Goal: Task Accomplishment & Management: Manage account settings

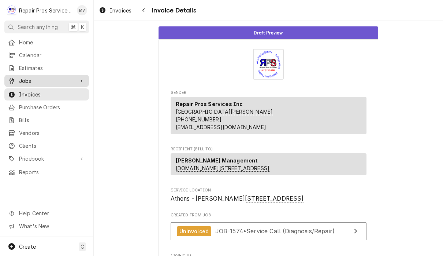
click at [27, 78] on span "Jobs" at bounding box center [46, 81] width 55 height 8
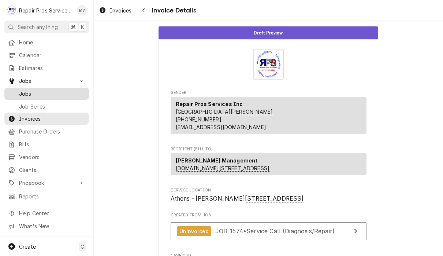
click at [26, 90] on span "Jobs" at bounding box center [52, 94] width 66 height 8
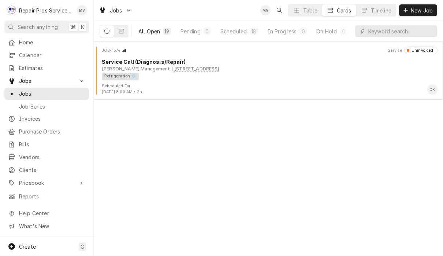
click at [149, 32] on div "All Open" at bounding box center [149, 31] width 22 height 8
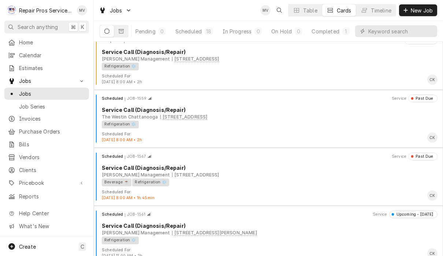
scroll to position [9, 0]
click at [371, 10] on div "Timeline" at bounding box center [381, 11] width 21 height 8
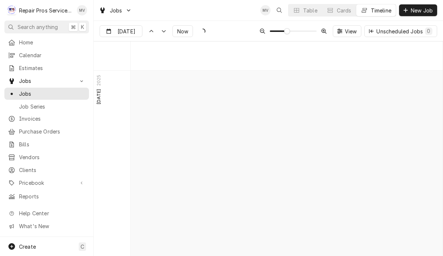
scroll to position [3950, 0]
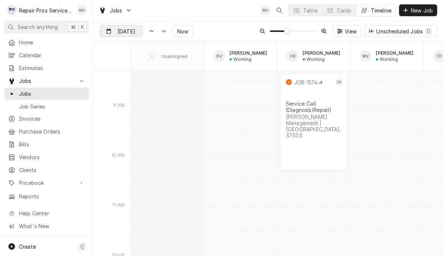
click at [115, 36] on input "Sep 19" at bounding box center [116, 33] width 32 height 14
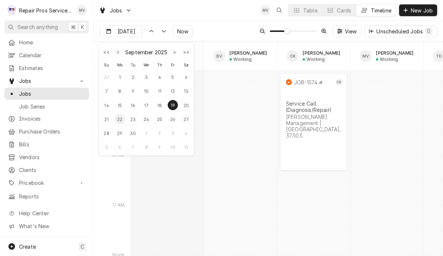
click at [121, 119] on div "22" at bounding box center [120, 119] width 10 height 10
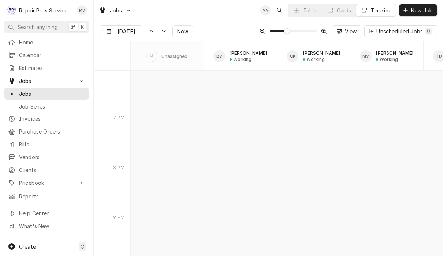
scroll to position [6824, 0]
type input "Sep 21"
click at [37, 116] on span "Invoices" at bounding box center [52, 119] width 66 height 8
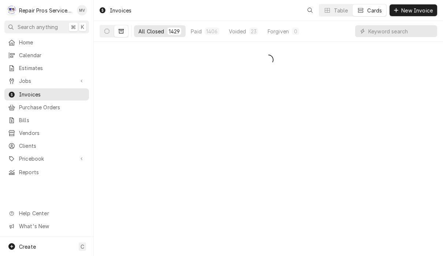
click at [394, 29] on input "Dynamic Content Wrapper" at bounding box center [401, 31] width 65 height 12
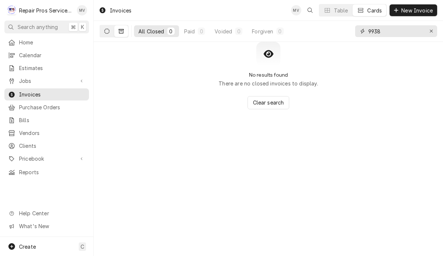
type input "9938"
click at [104, 36] on button "Dynamic Content Wrapper" at bounding box center [107, 31] width 14 height 12
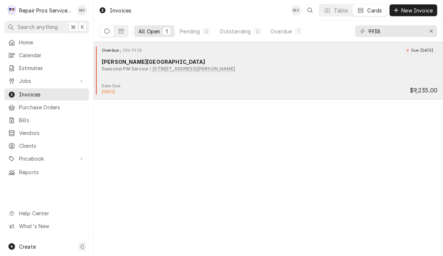
click at [349, 81] on div "Overdue INV-9938 Due [DATE] [PERSON_NAME][GEOGRAPHIC_DATA] Seasonal PM Service …" at bounding box center [269, 65] width 344 height 37
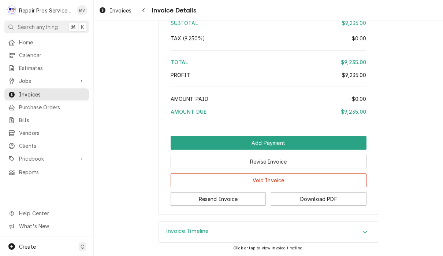
scroll to position [1865, 0]
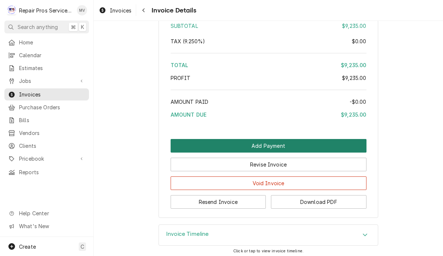
click at [317, 139] on button "Add Payment" at bounding box center [269, 146] width 196 height 14
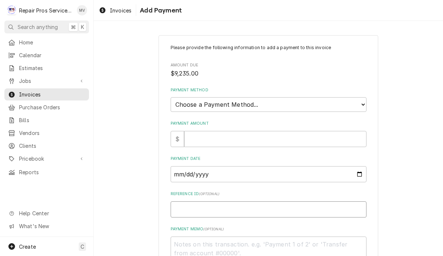
click at [264, 201] on input "Reference ID ( optional )" at bounding box center [269, 209] width 196 height 16
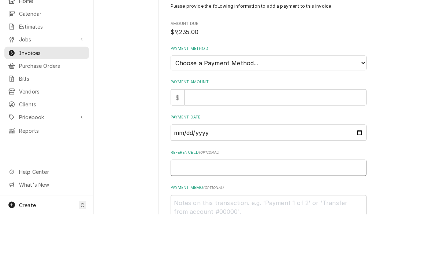
type textarea "x"
type input "9"
type textarea "x"
type input "99"
type textarea "x"
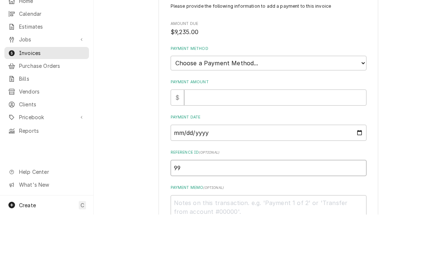
type input "993"
type textarea "x"
type input "9938"
click at [241, 97] on select "Choose a Payment Method... Cash Check Credit/Debit Card ACH/eCheck Other" at bounding box center [269, 104] width 196 height 15
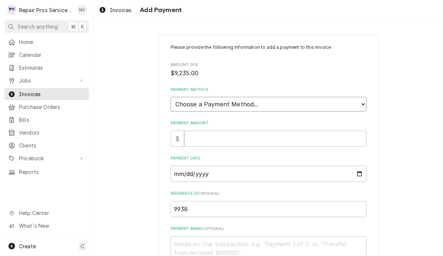
select select "4"
click at [239, 134] on input "Payment Amount" at bounding box center [275, 139] width 182 height 16
type textarea "x"
type input "9"
type textarea "x"
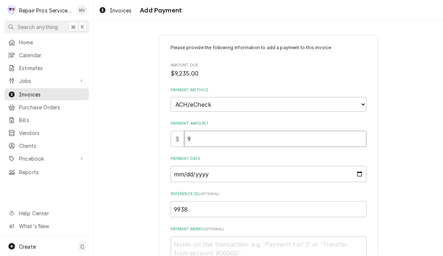
type input "92"
type textarea "x"
type input "923"
type textarea "x"
type input "9235"
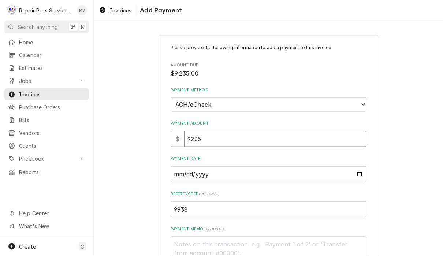
type textarea "x"
type input "9235.0"
type textarea "x"
type input "9235.00"
click at [233, 170] on input "Payment Date" at bounding box center [269, 174] width 196 height 16
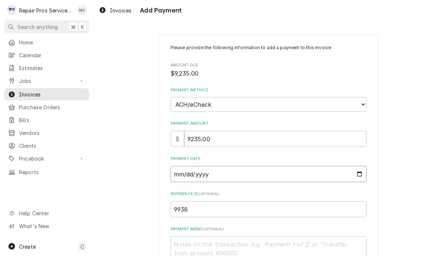
type input "2025-09-22"
type textarea "x"
type input "2025-09-19"
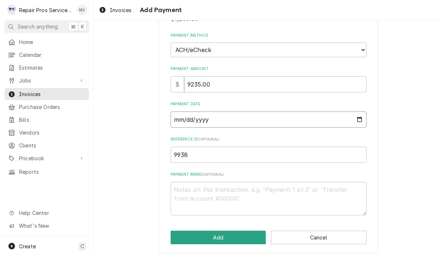
scroll to position [54, 0]
click at [280, 189] on textarea "Payment Memo ( optional )" at bounding box center [269, 198] width 196 height 33
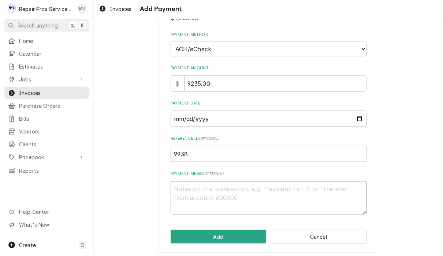
type textarea "x"
type textarea "A"
type textarea "x"
type textarea "Ac"
type textarea "x"
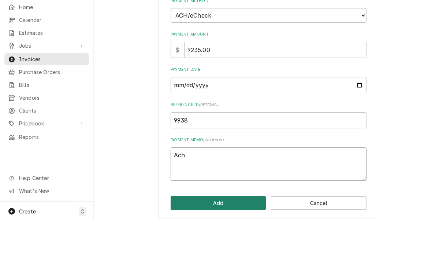
type textarea "Ach"
click at [245, 231] on button "Add" at bounding box center [219, 238] width 96 height 14
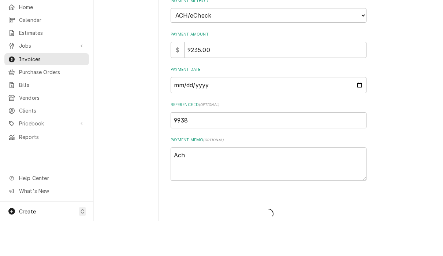
type textarea "x"
